Goal: Task Accomplishment & Management: Use online tool/utility

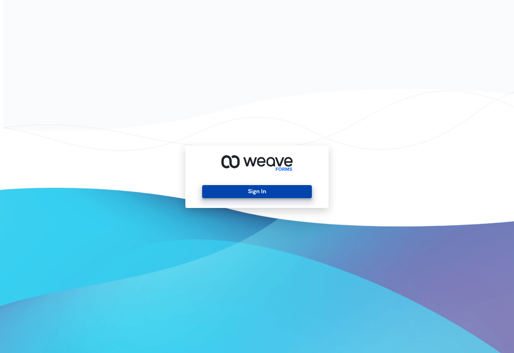
click at [277, 195] on button "Sign In" at bounding box center [256, 191] width 109 height 13
